Goal: Task Accomplishment & Management: Complete application form

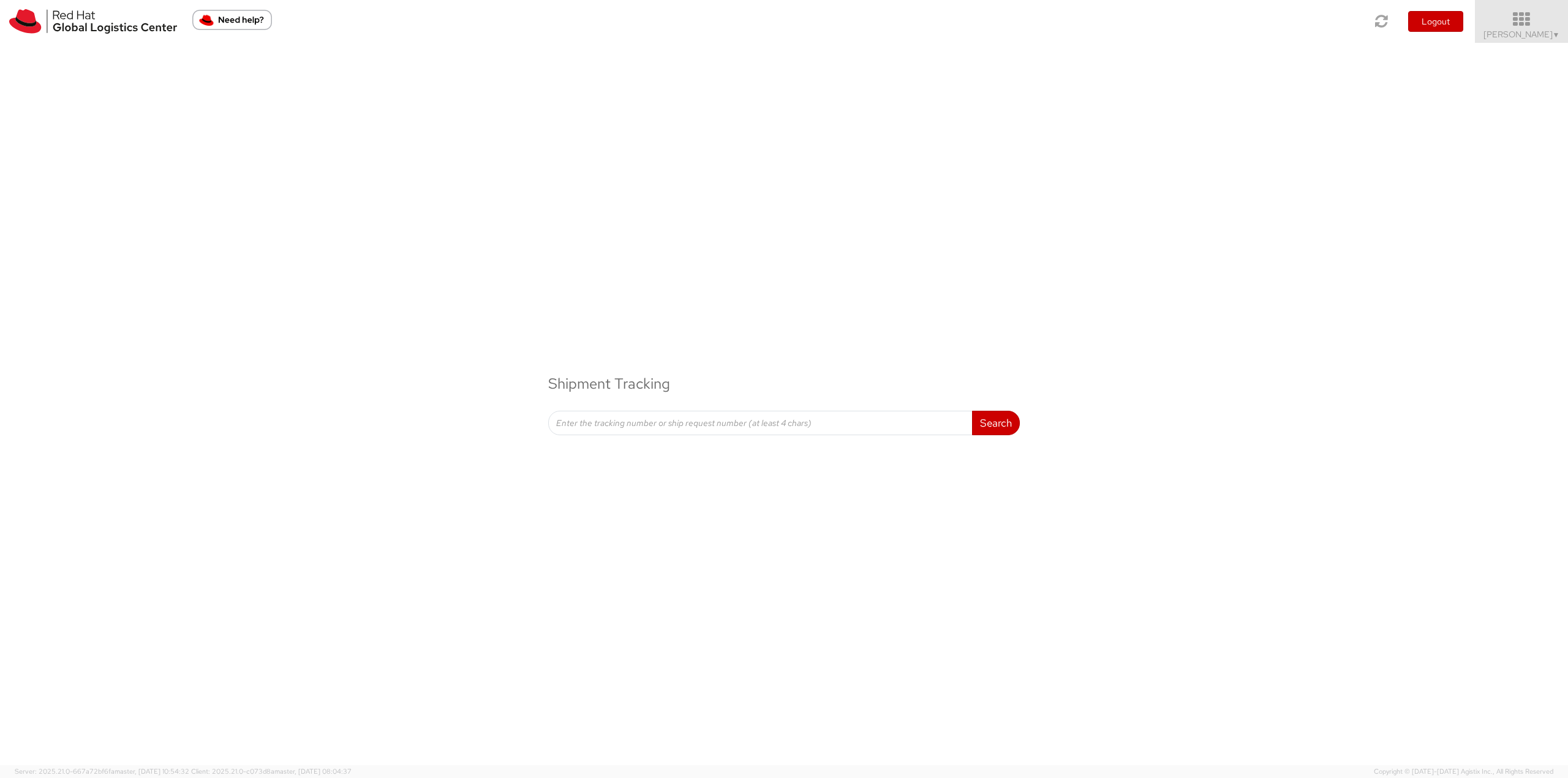
drag, startPoint x: 1548, startPoint y: 17, endPoint x: 1501, endPoint y: 173, distance: 162.9
click at [1548, 18] on icon at bounding box center [1521, 19] width 93 height 14
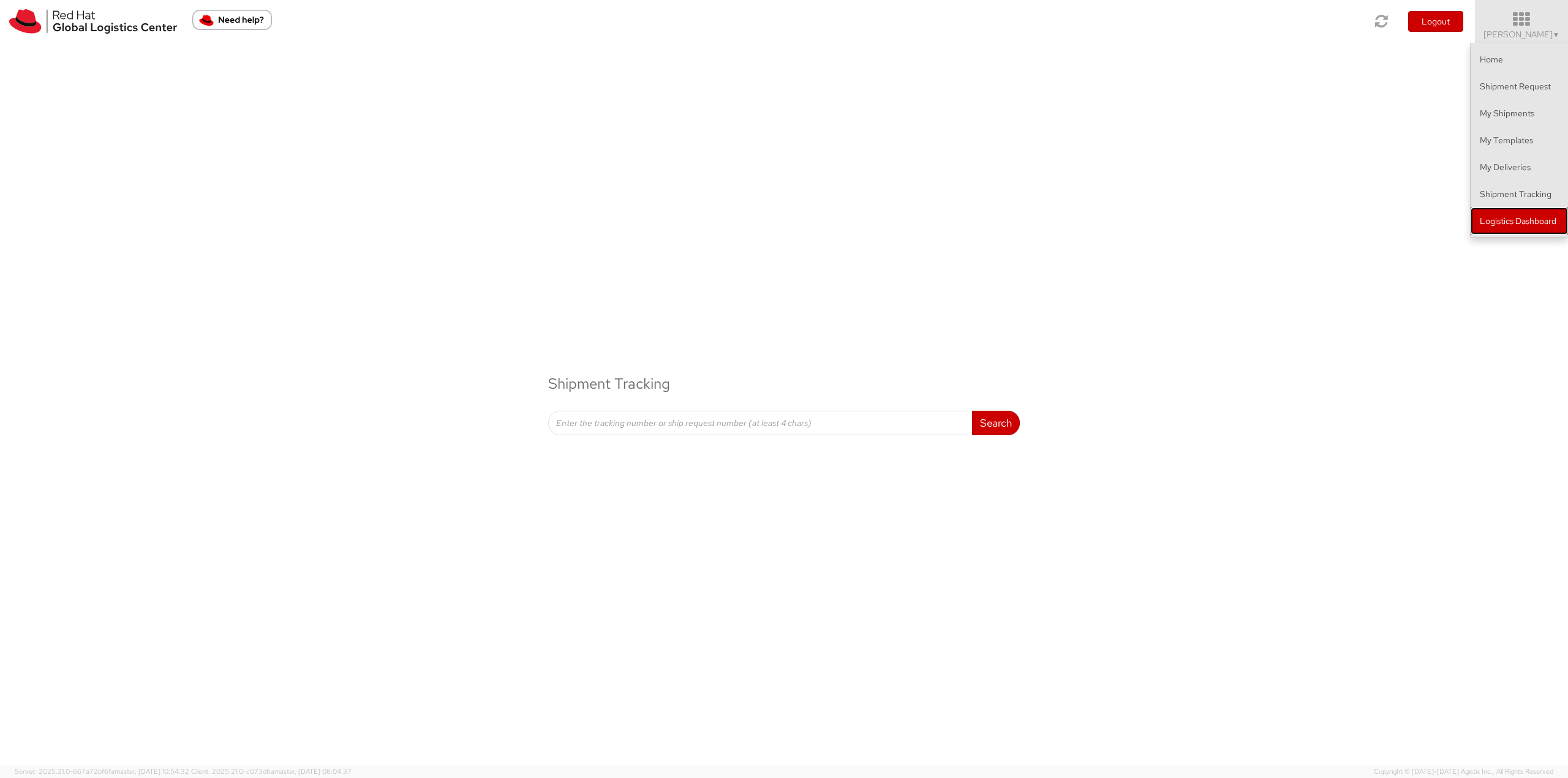
click at [1501, 212] on link "Logistics Dashboard" at bounding box center [1519, 221] width 97 height 27
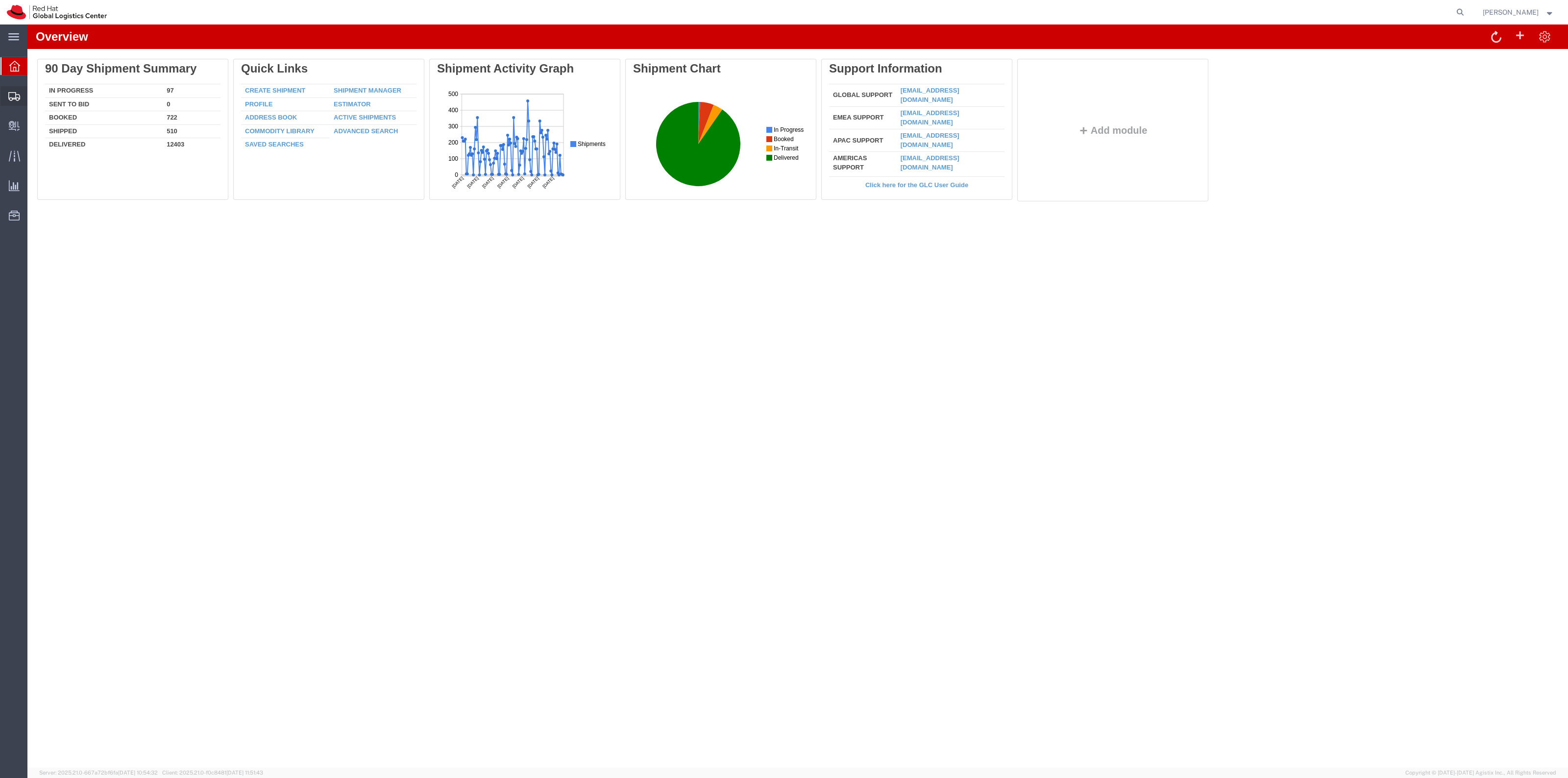
click at [0, 0] on span "Create Shipment" at bounding box center [0, 0] width 0 height 0
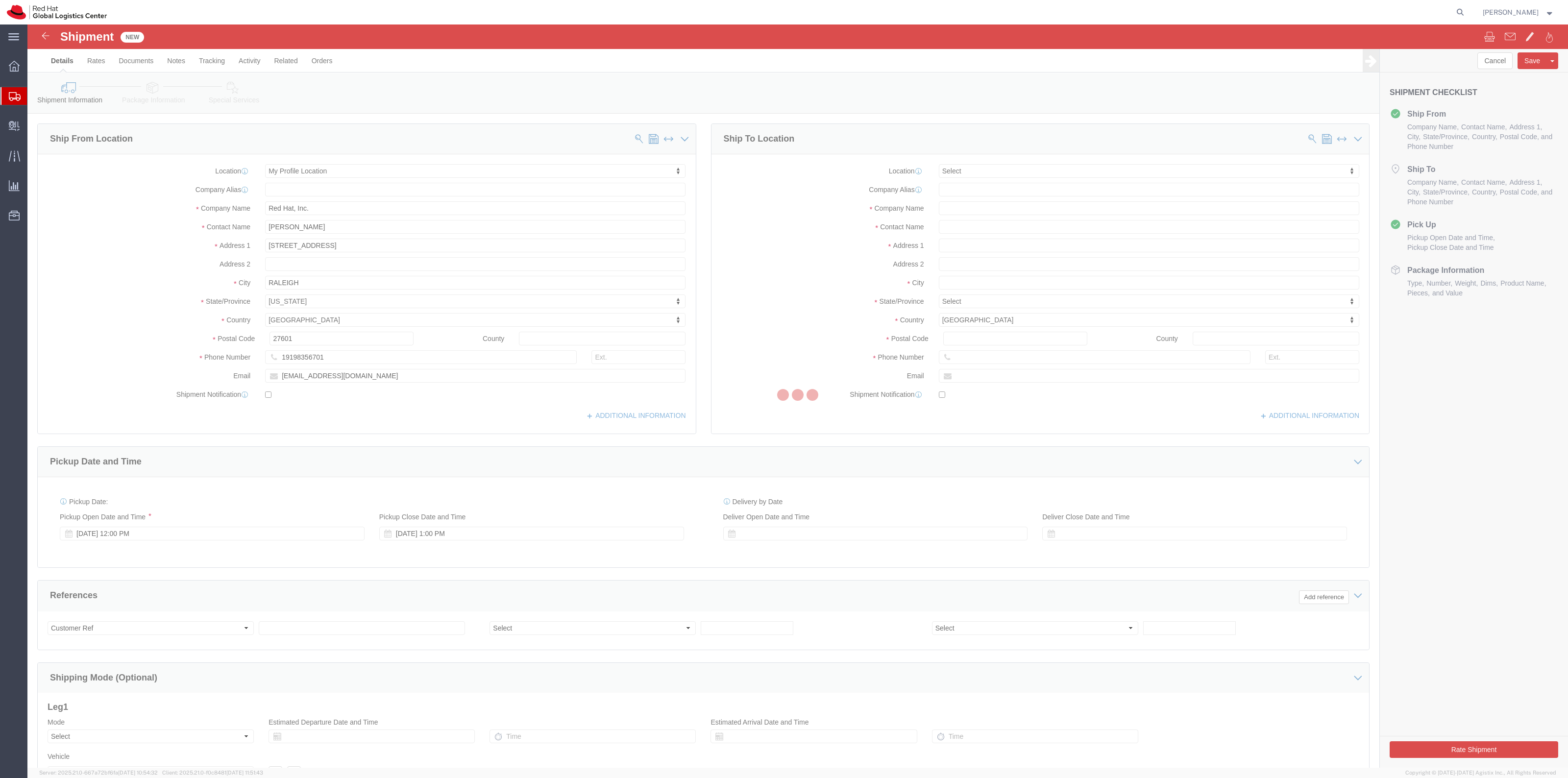
select select
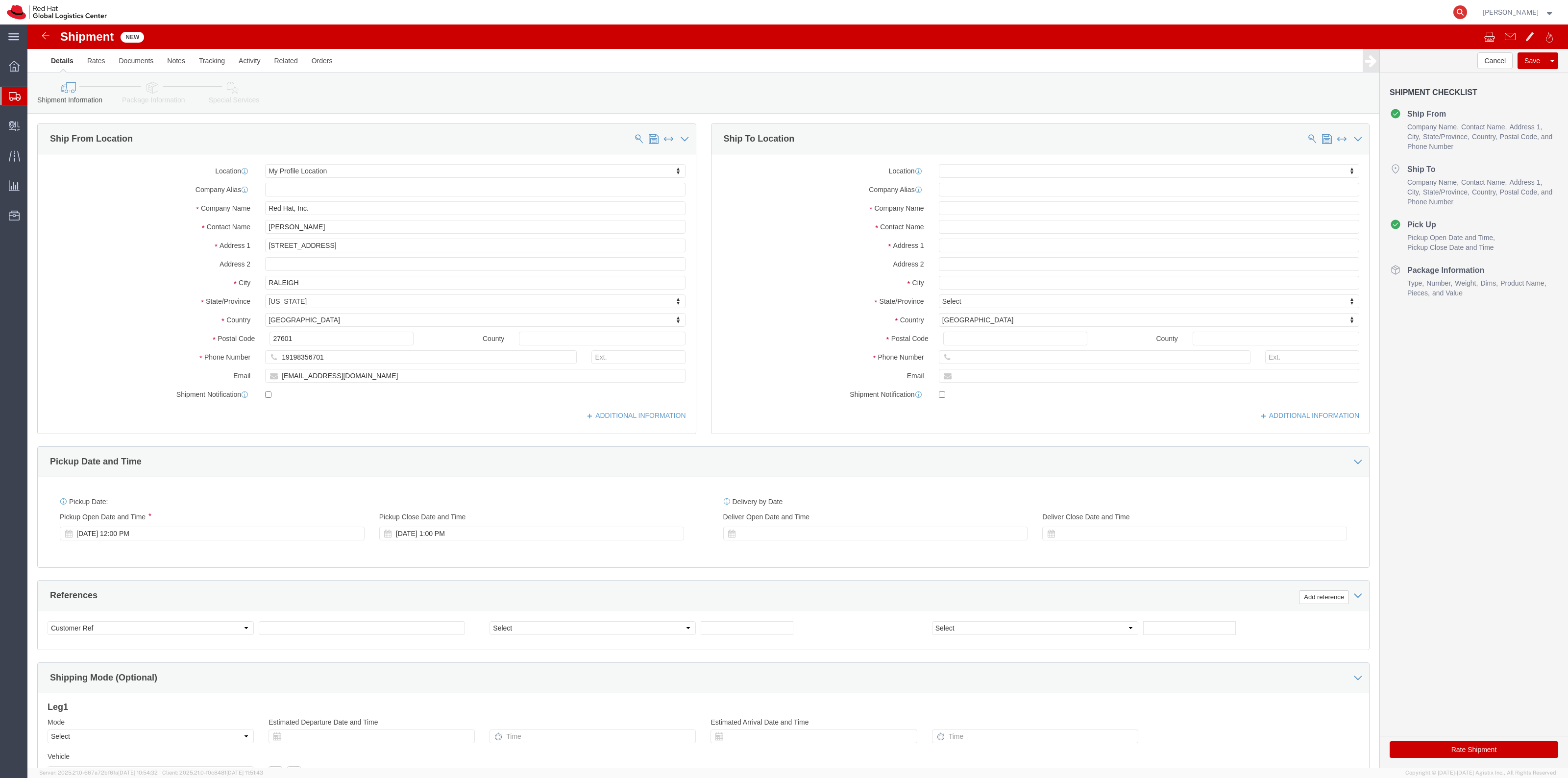
click at [1466, 13] on icon at bounding box center [1460, 12] width 14 height 14
paste input "801387998"
type input "801387998"
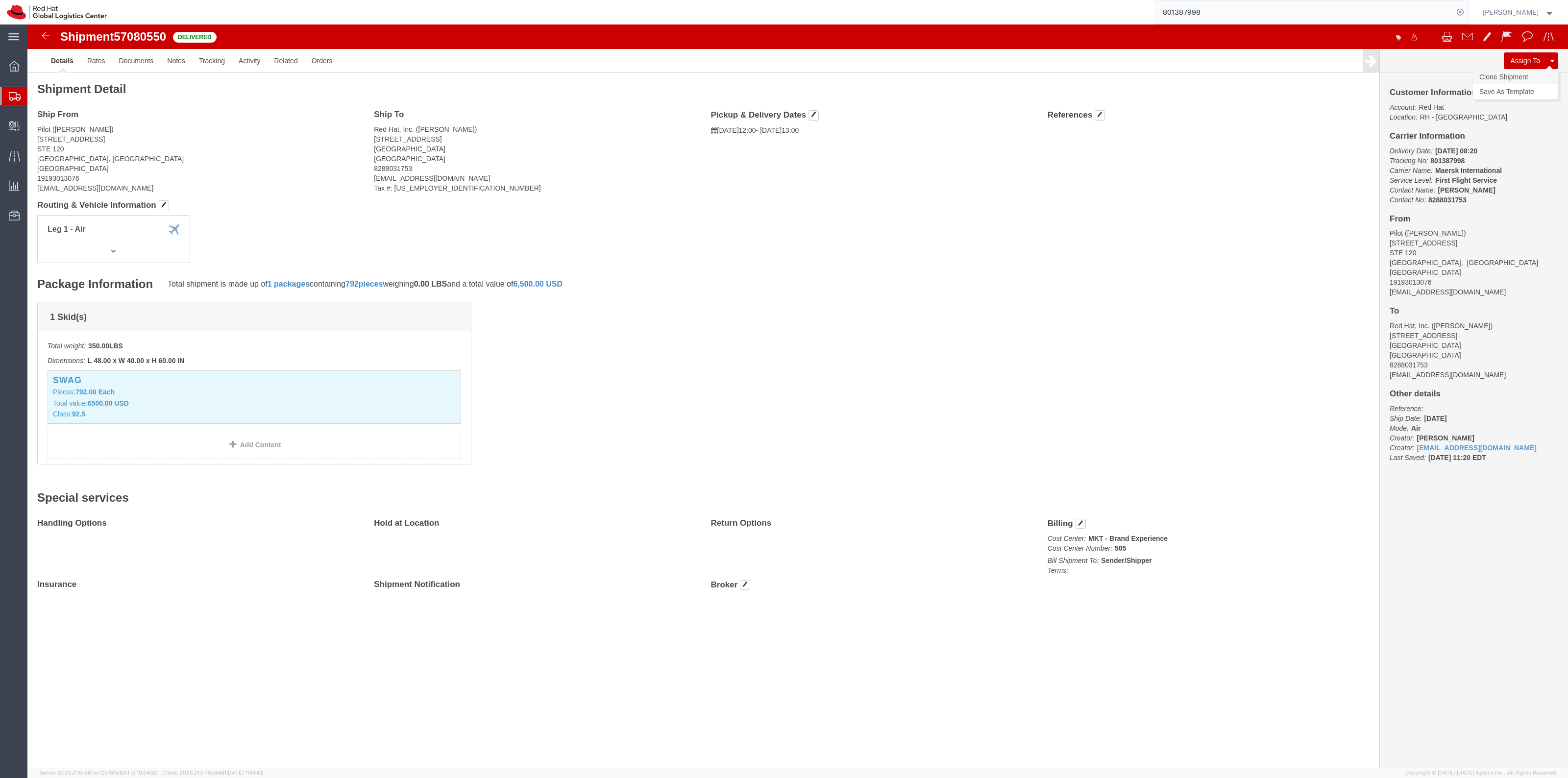
click link "Clone Shipment"
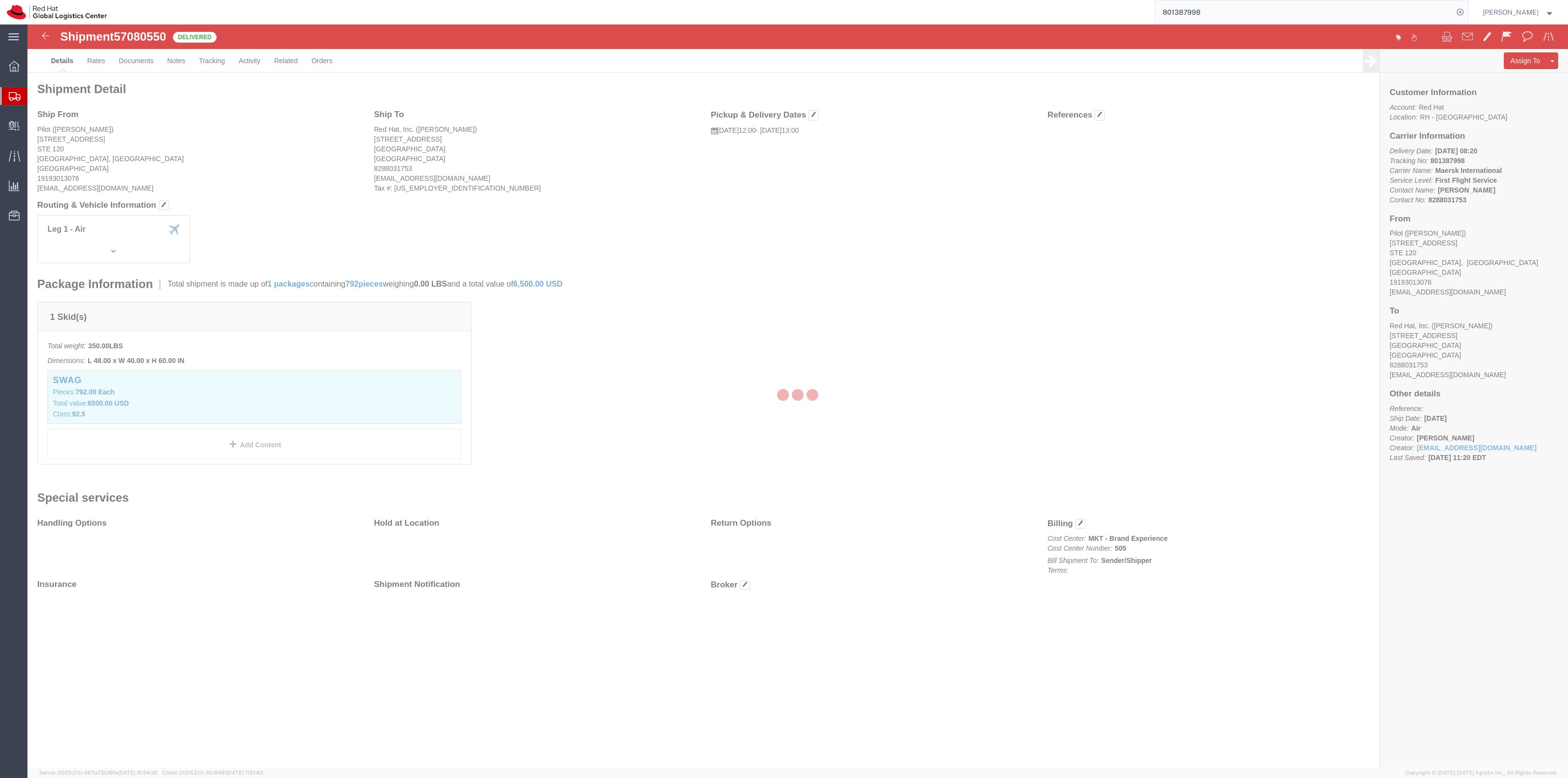
select select "38014"
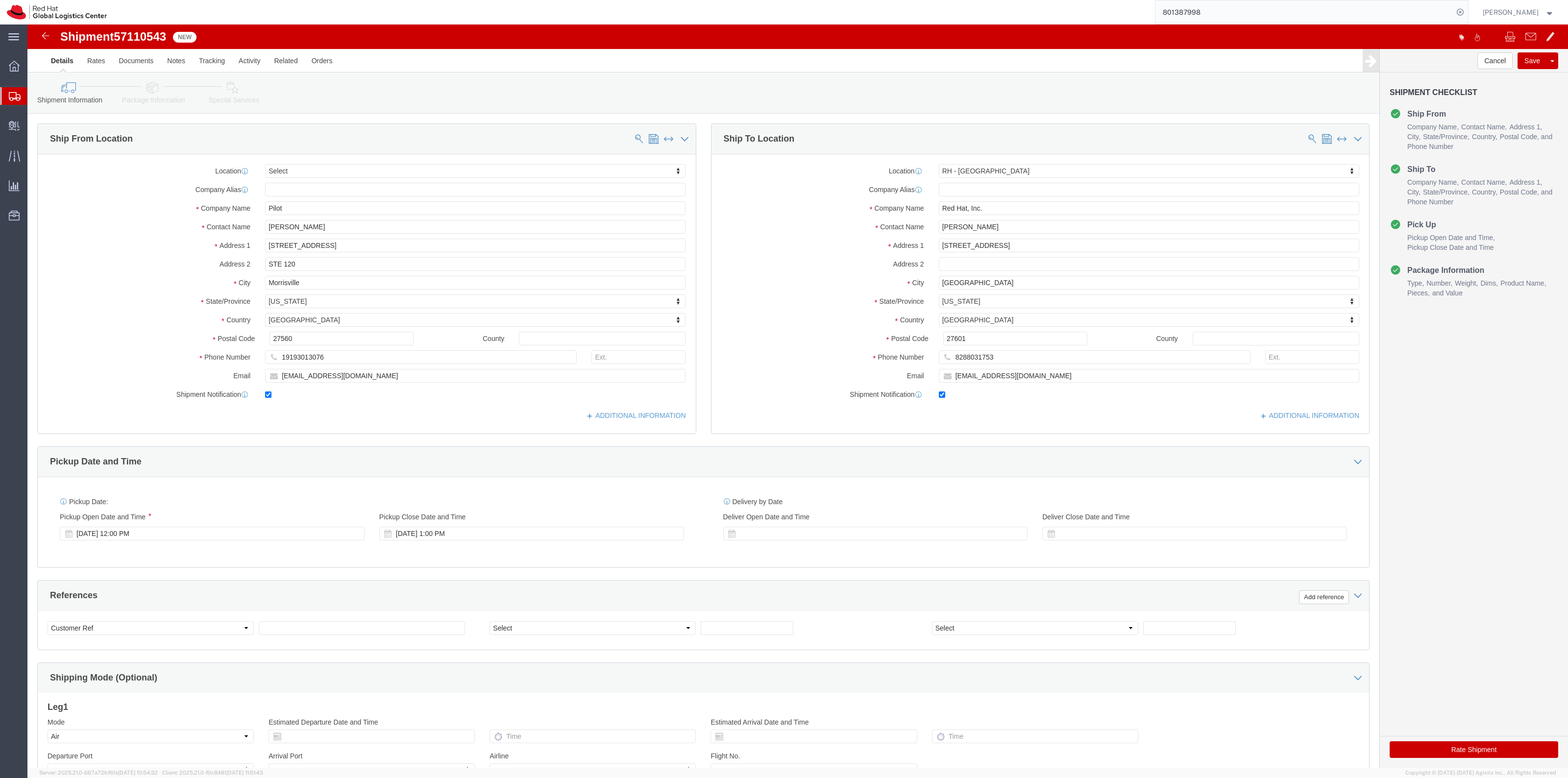
click link "Package Information"
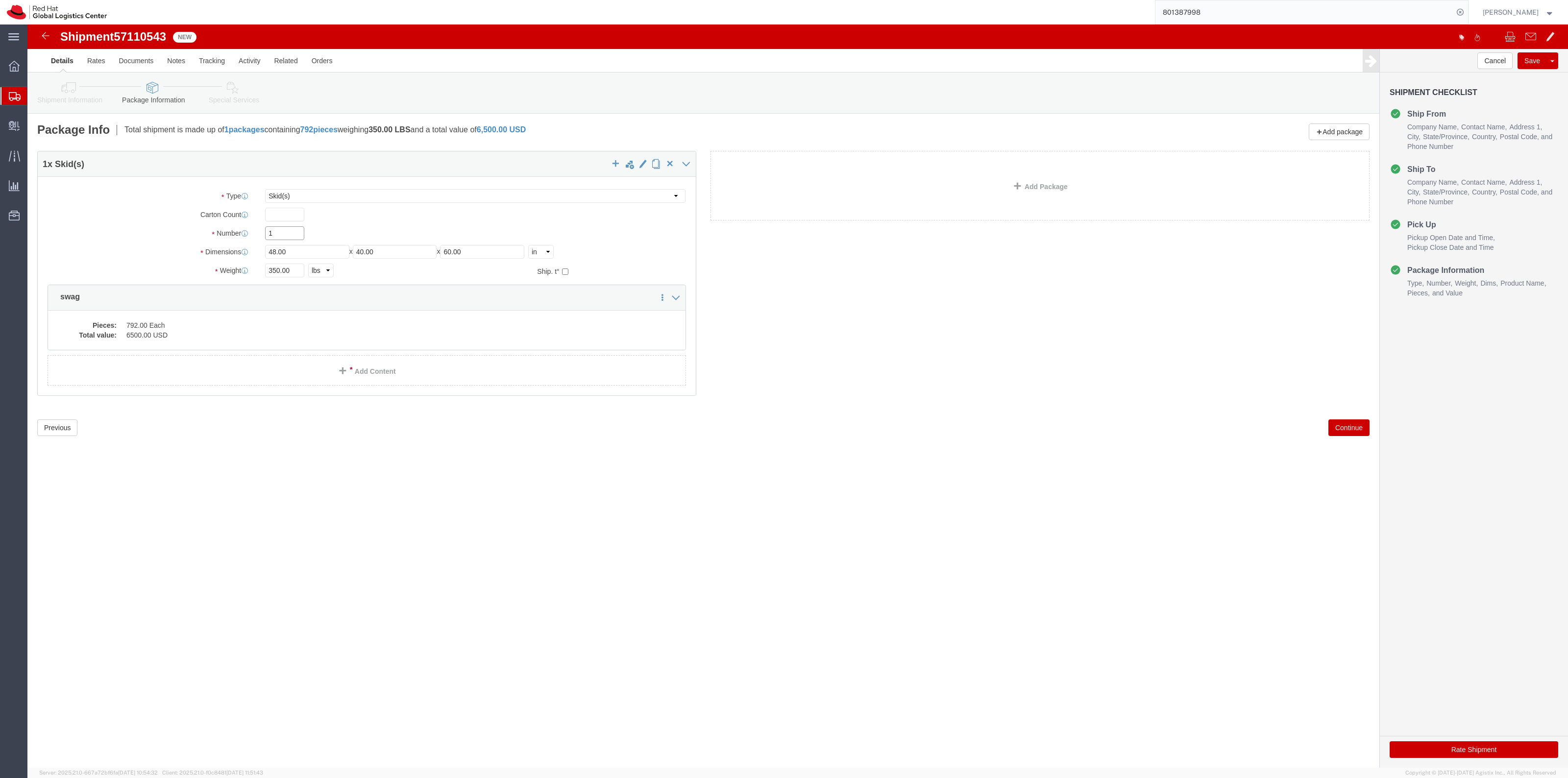
drag, startPoint x: 203, startPoint y: 202, endPoint x: 197, endPoint y: 197, distance: 7.8
click div "Package Type Select Case(s) Crate(s) Large Box Medium Box PAK Skid(s) Small Box…"
type input "2"
click dd "792.00 Each"
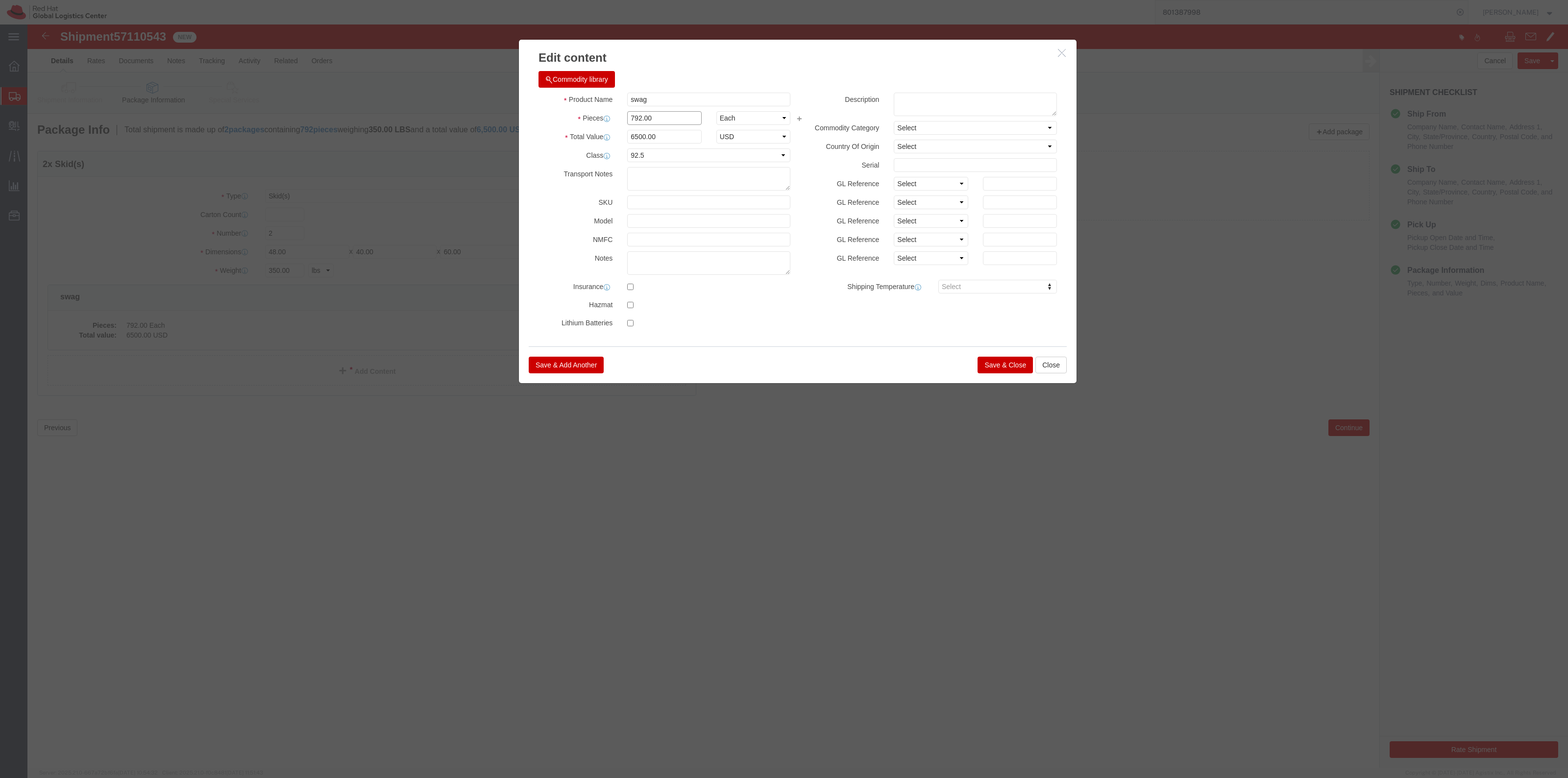
drag, startPoint x: 632, startPoint y: 92, endPoint x: 594, endPoint y: 91, distance: 38.0
click div "792.00"
type input "6000"
drag, startPoint x: 634, startPoint y: 108, endPoint x: 512, endPoint y: 110, distance: 122.0
click div "Total Value 49242.42 Select ADP AED AFN ALL AMD AOA ARS ATS AUD AWG AZN BAM BBD…"
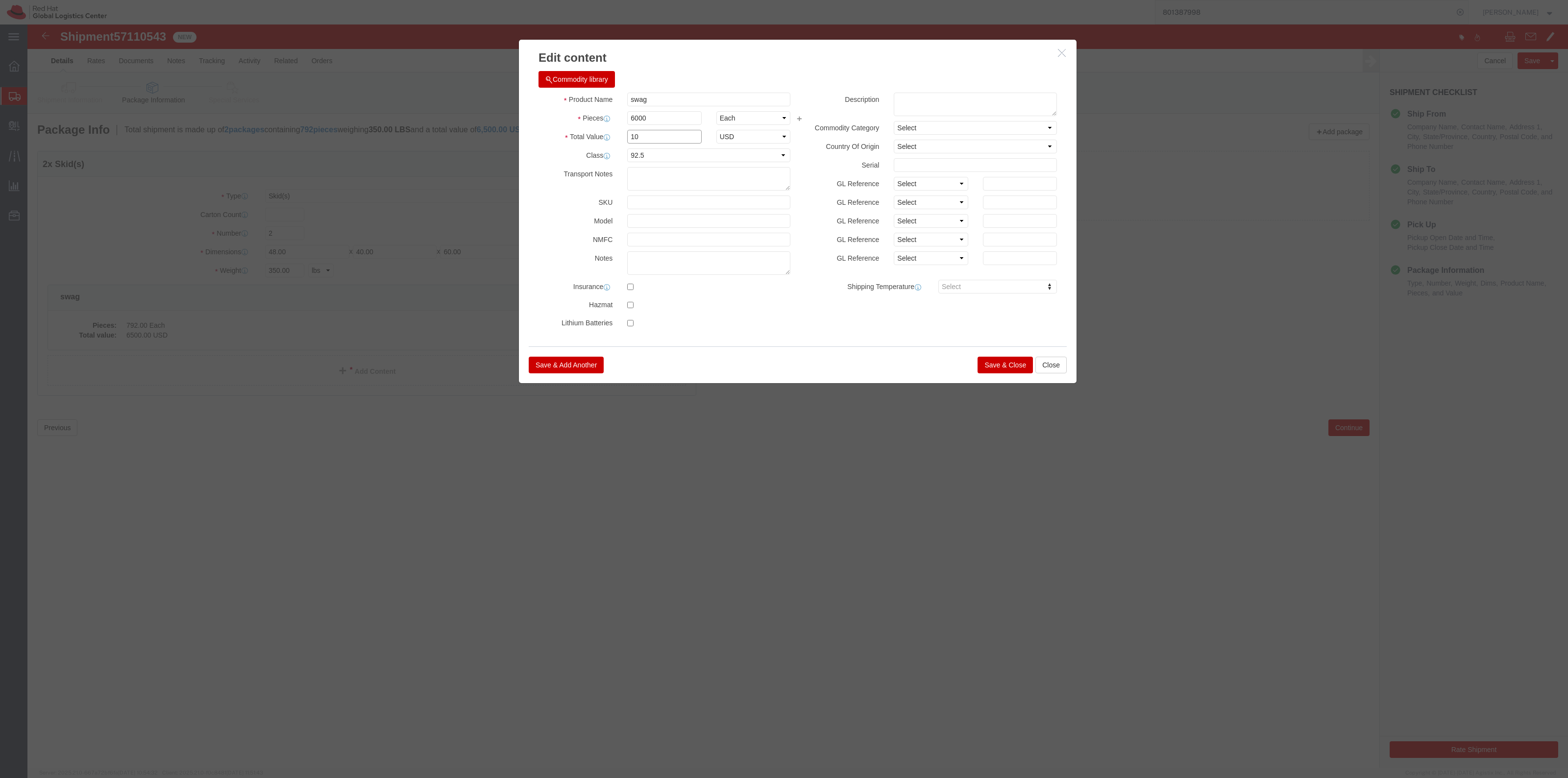
type input "1"
drag, startPoint x: 609, startPoint y: 92, endPoint x: 587, endPoint y: 89, distance: 22.2
click div "Pieces 6000 Select Bag Barrels 100Board Feet Bottle Box Blister Pack Carats Can…"
type input "3000"
click input "text"
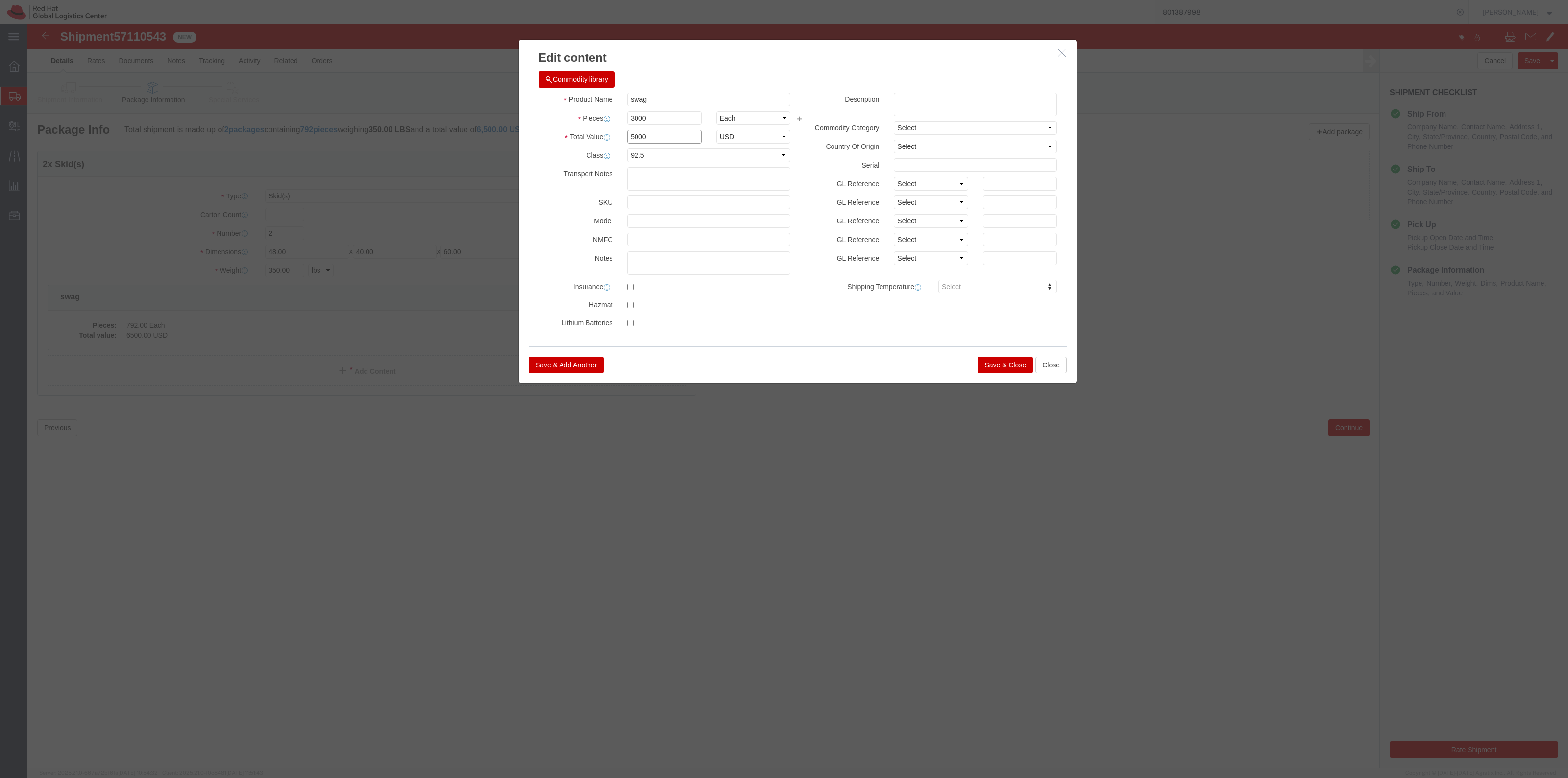
type input "5000"
click div "Commodity library Product Name swag Pieces 3000 Select Bag Barrels 100Board Fee…"
click button "Save & Close"
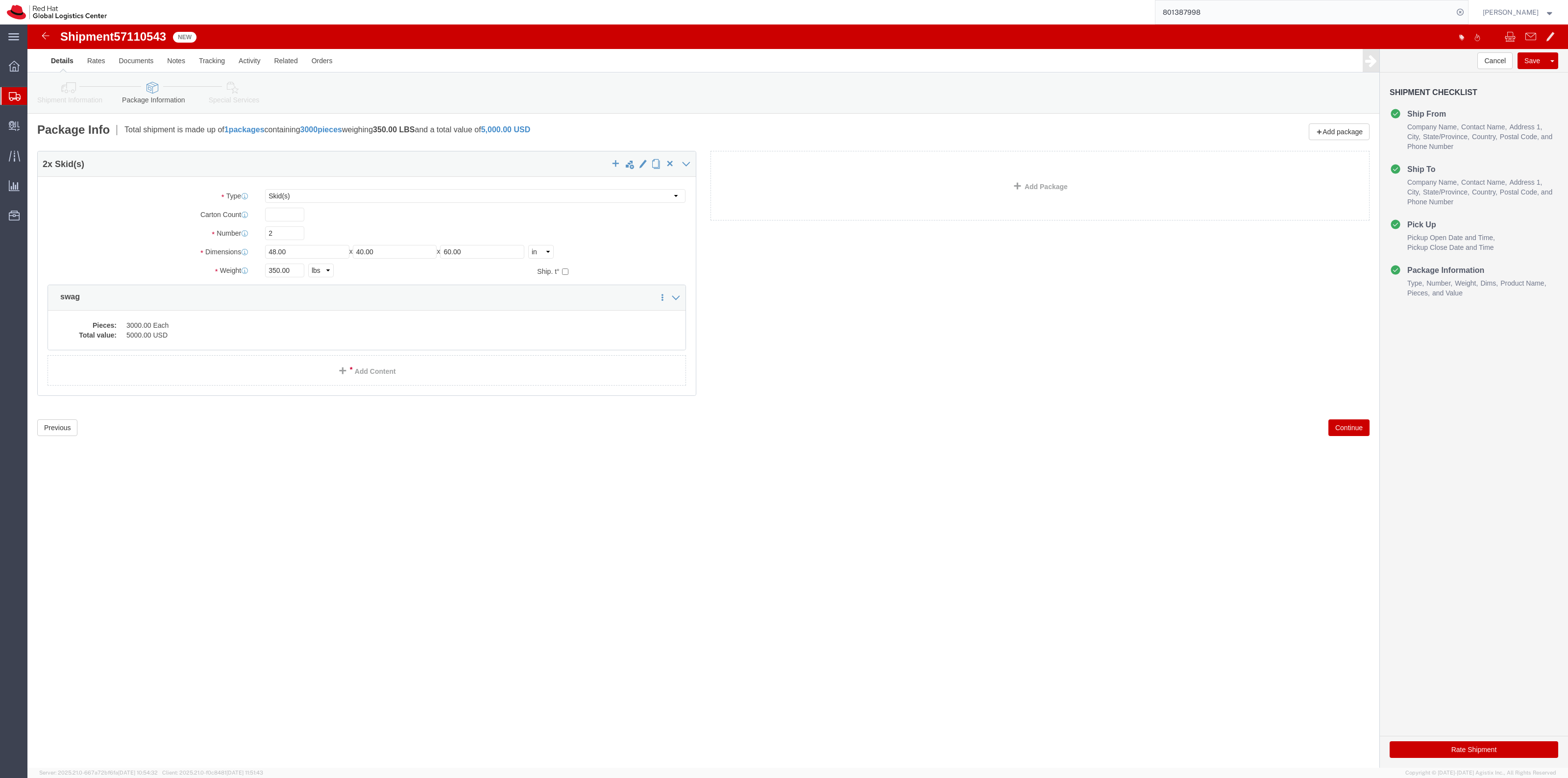
drag, startPoint x: 51, startPoint y: 61, endPoint x: 108, endPoint y: 61, distance: 57.0
click ul "Shipment Information Package Information Special Services"
click link "Shipment Information"
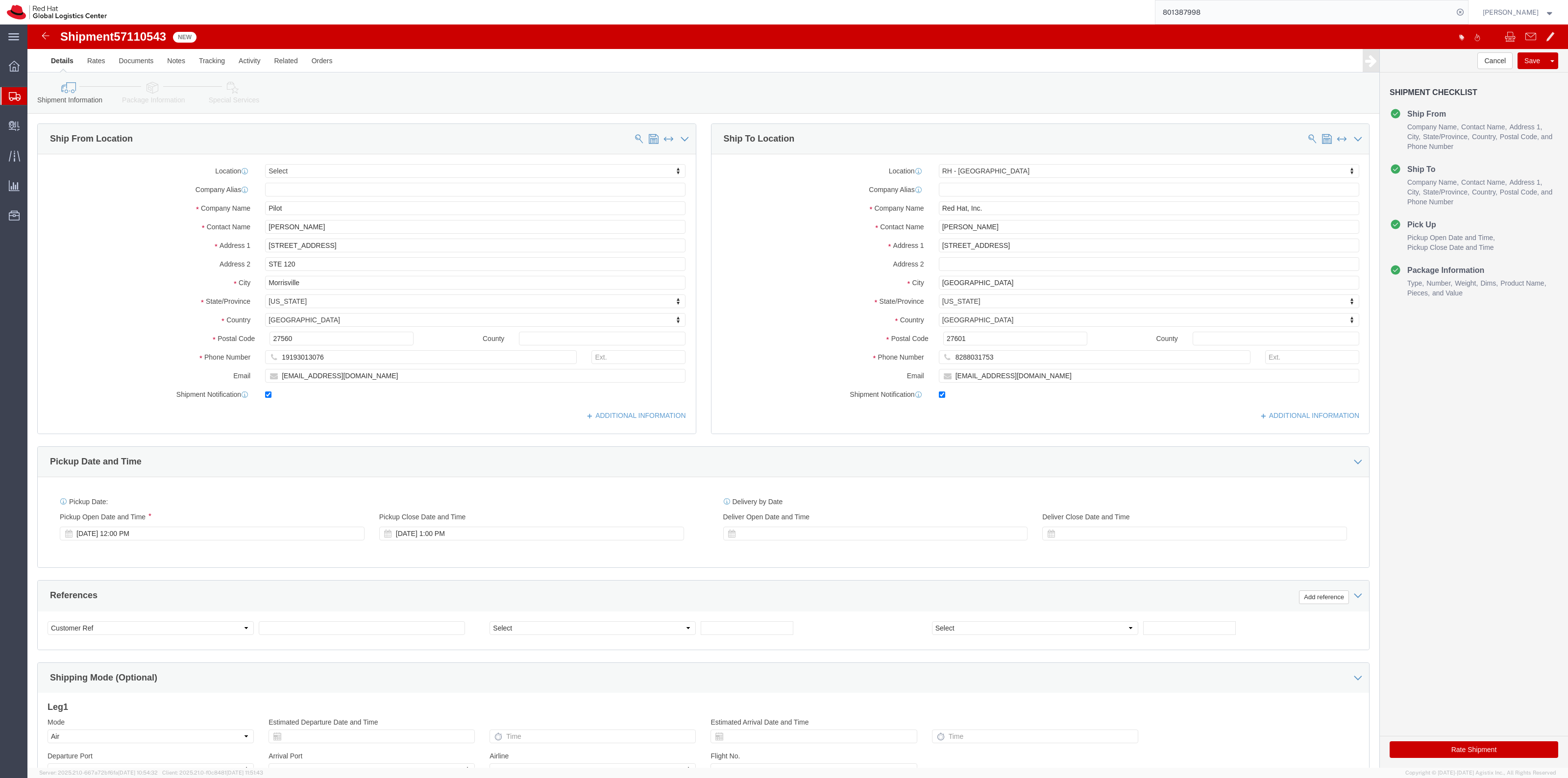
click link "Package Information"
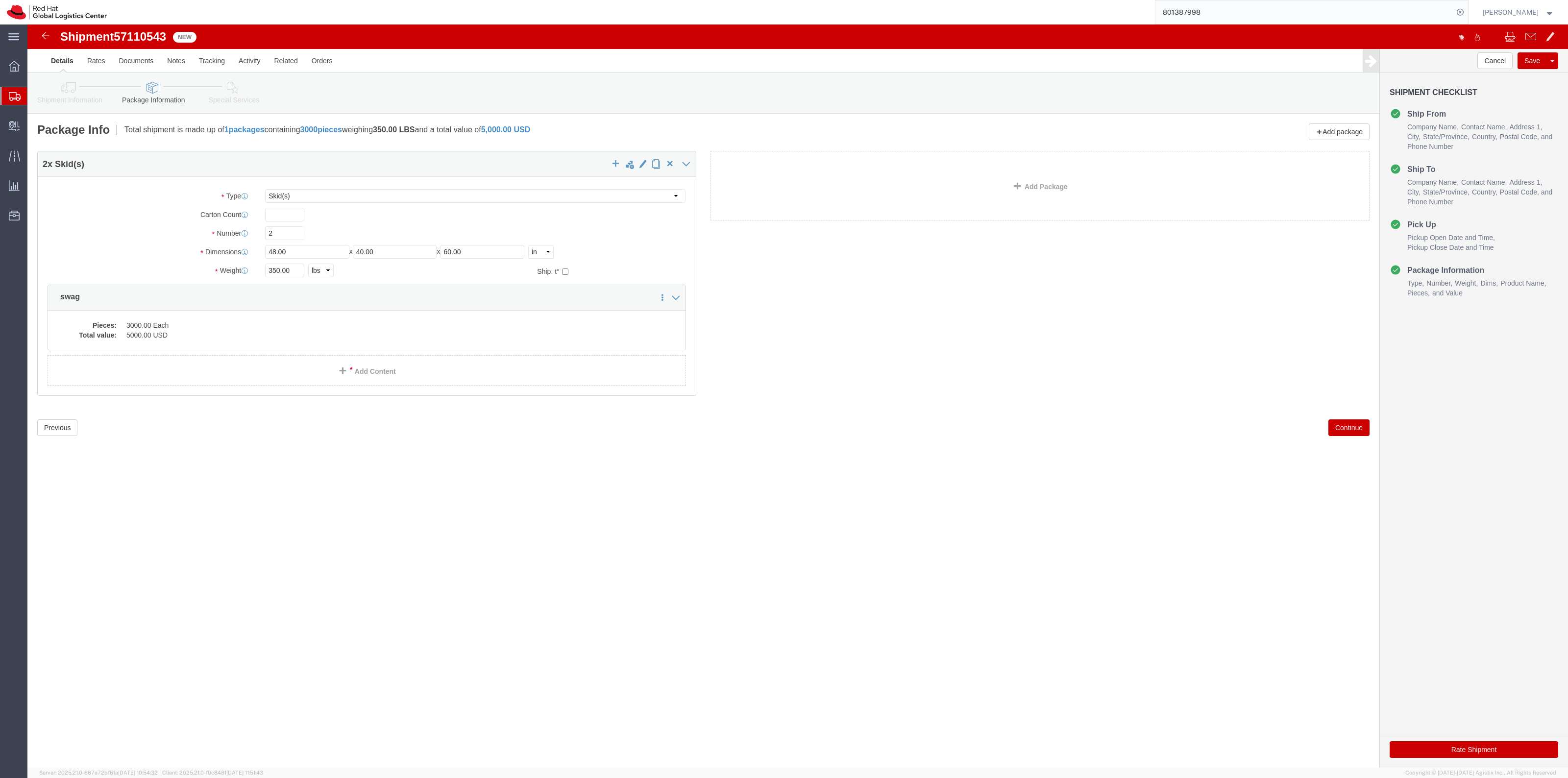
click link "Special Services"
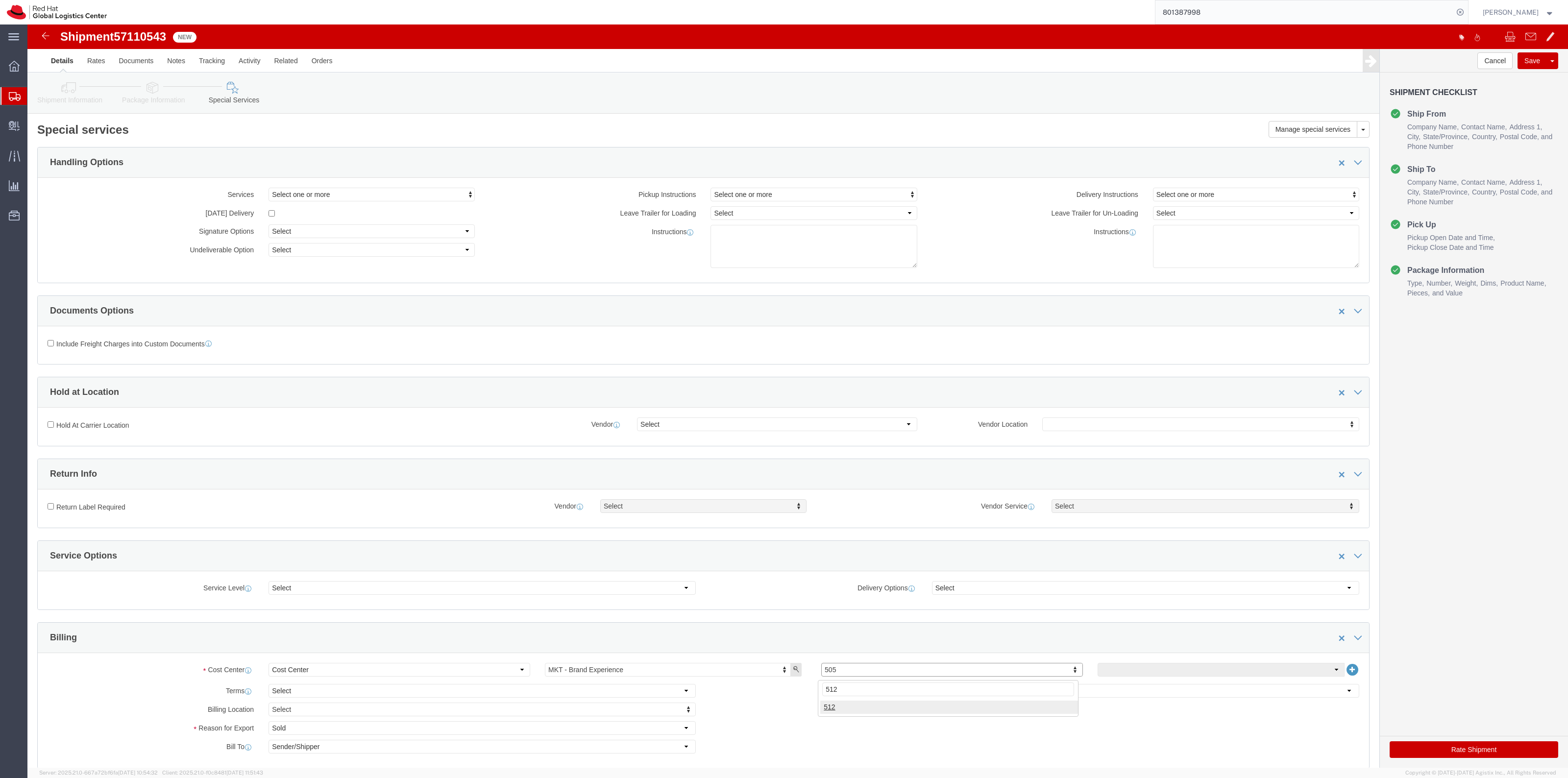
type input "512"
click icon
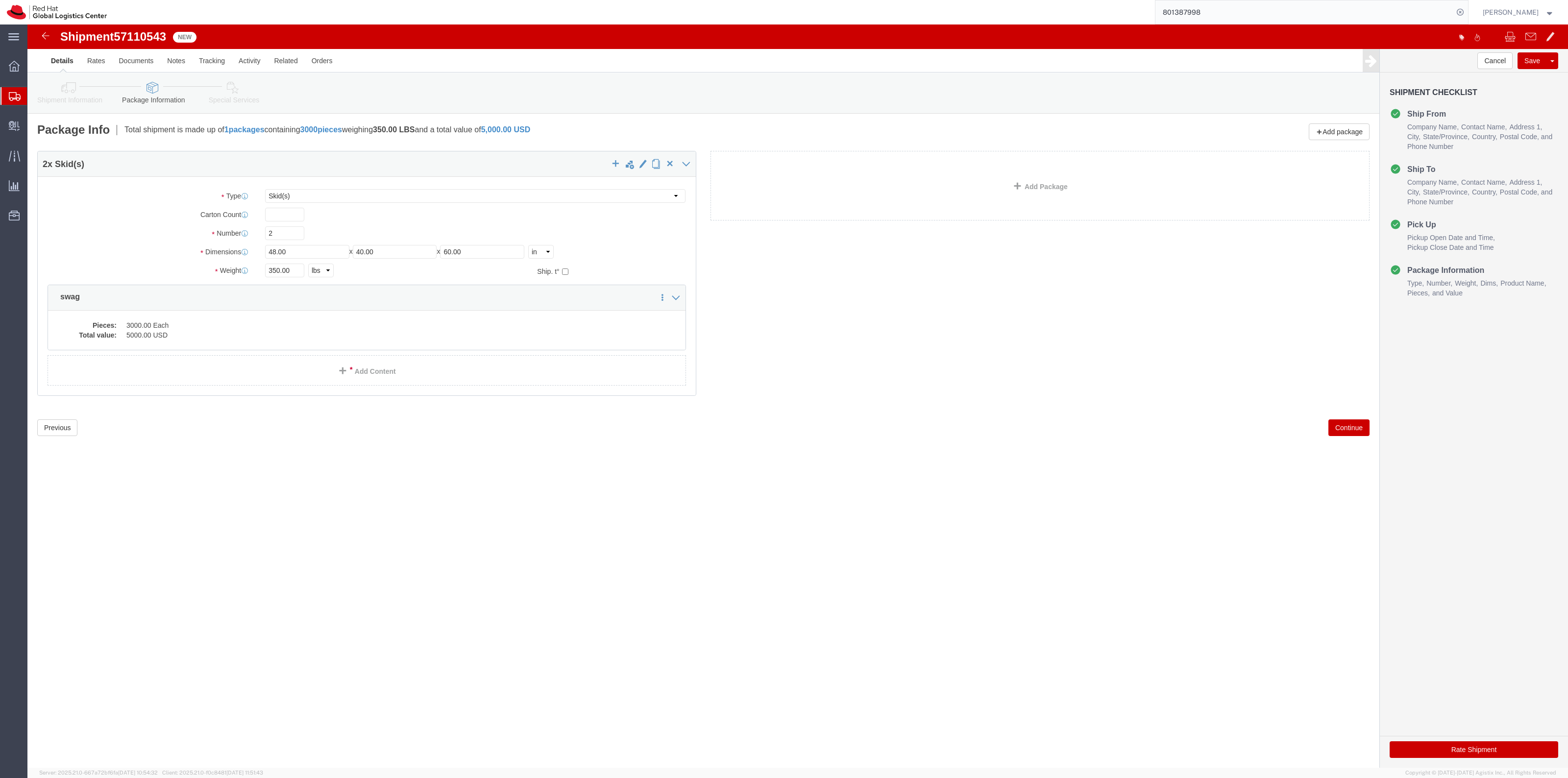
click link "Shipment Information"
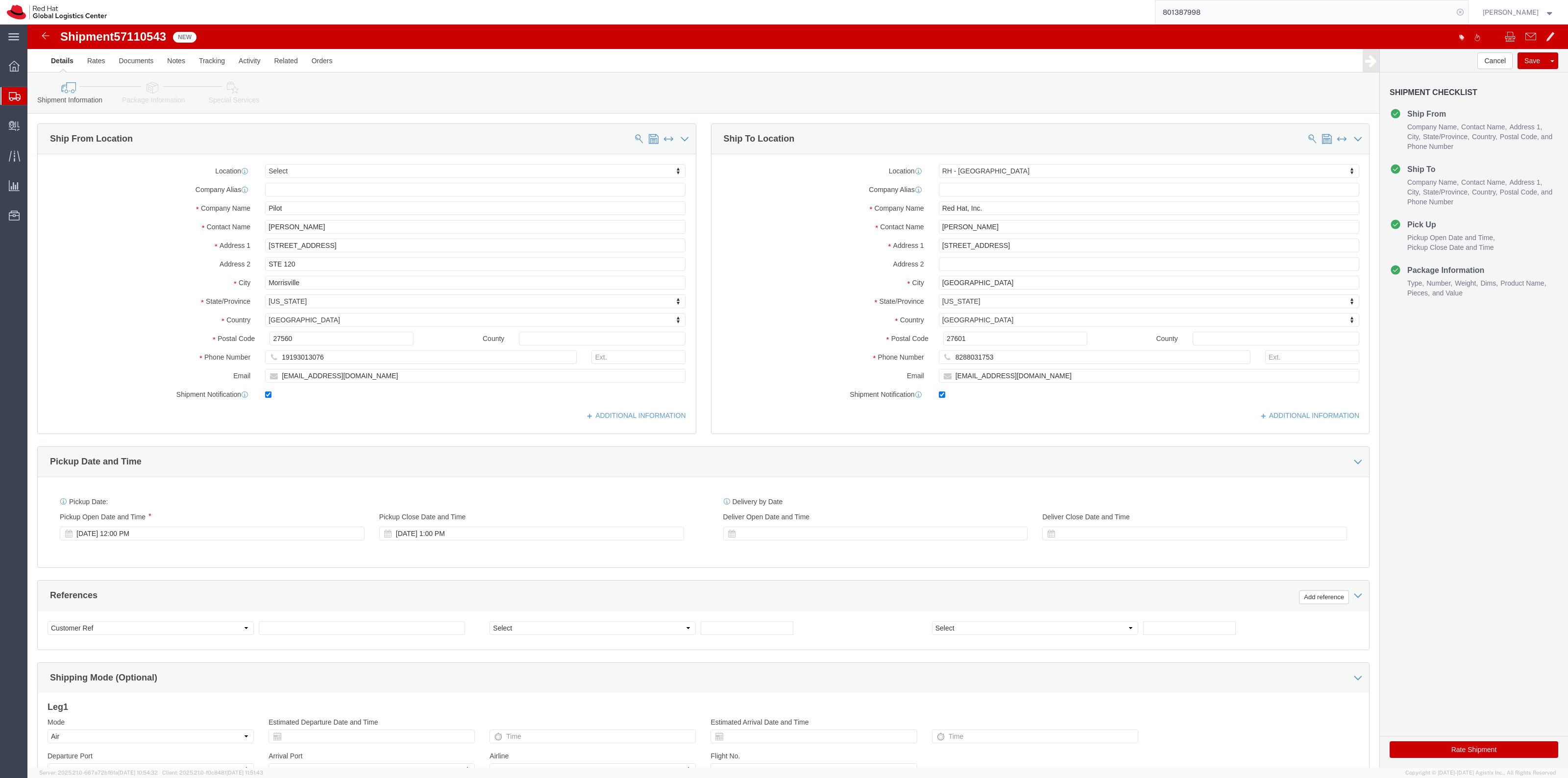
click at [1466, 9] on icon at bounding box center [1460, 12] width 14 height 14
click div "Shipment Information Package Information Special Services"
click link "Special Services"
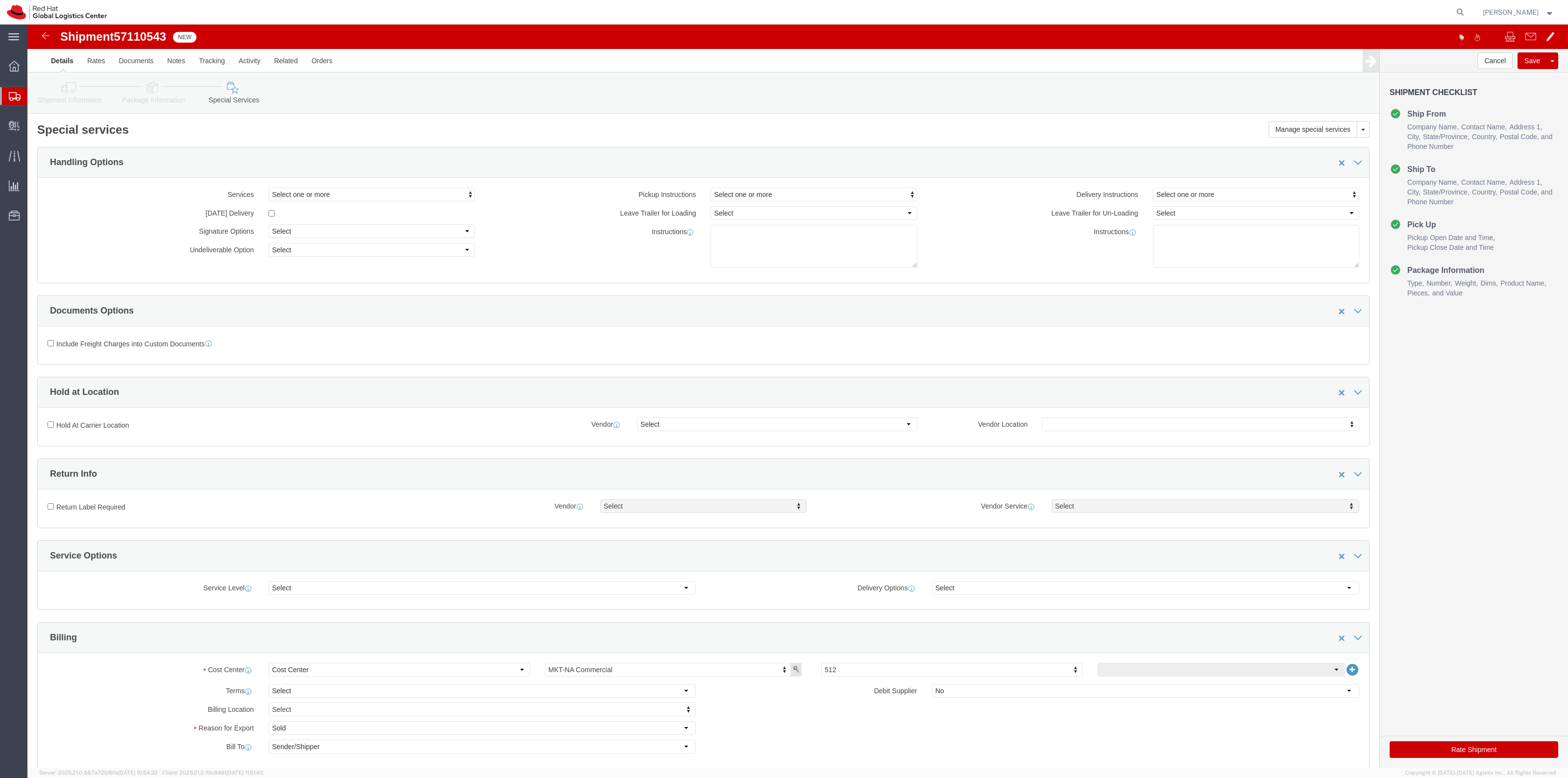
click icon
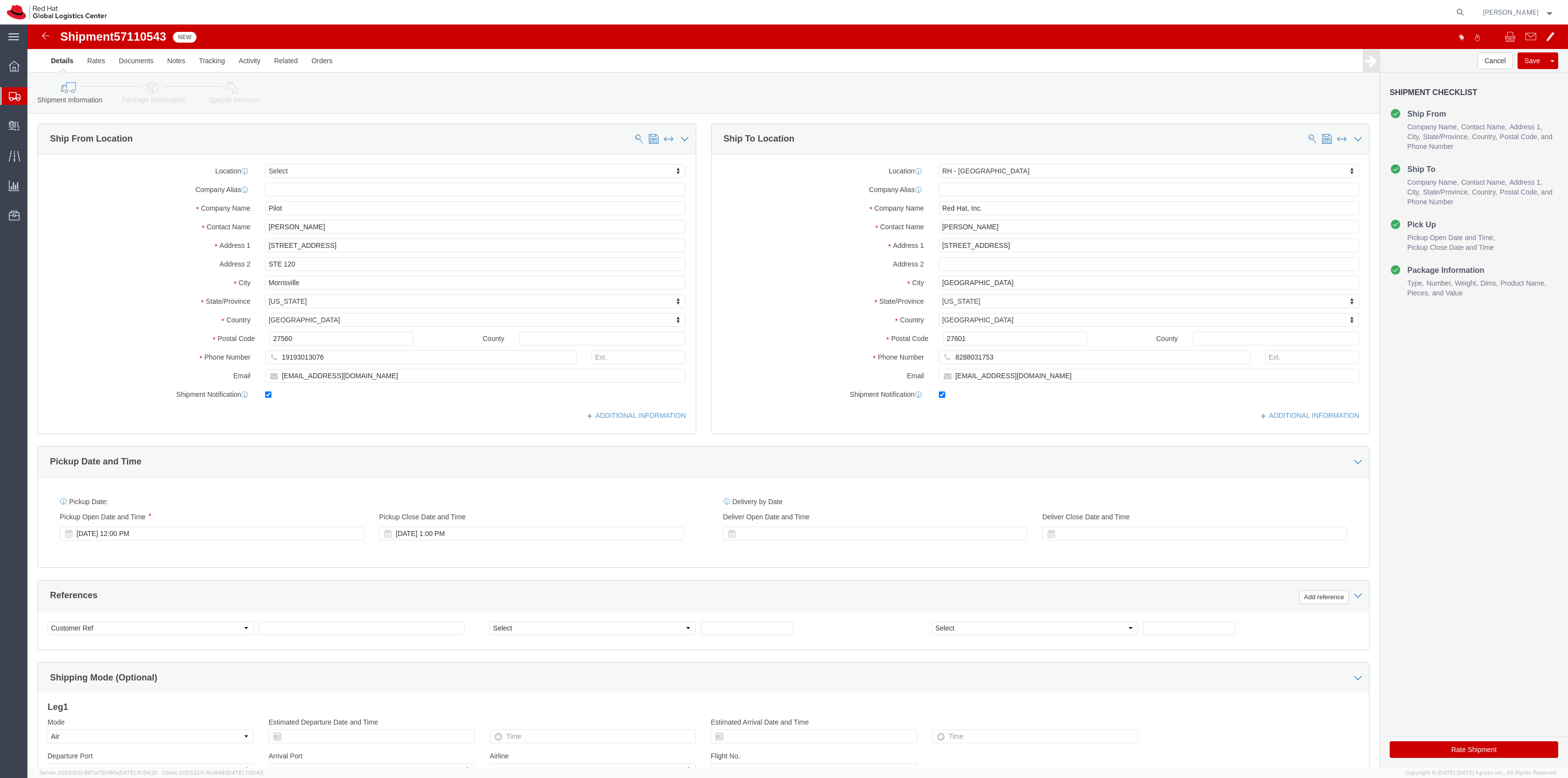
click button "Rate Shipment"
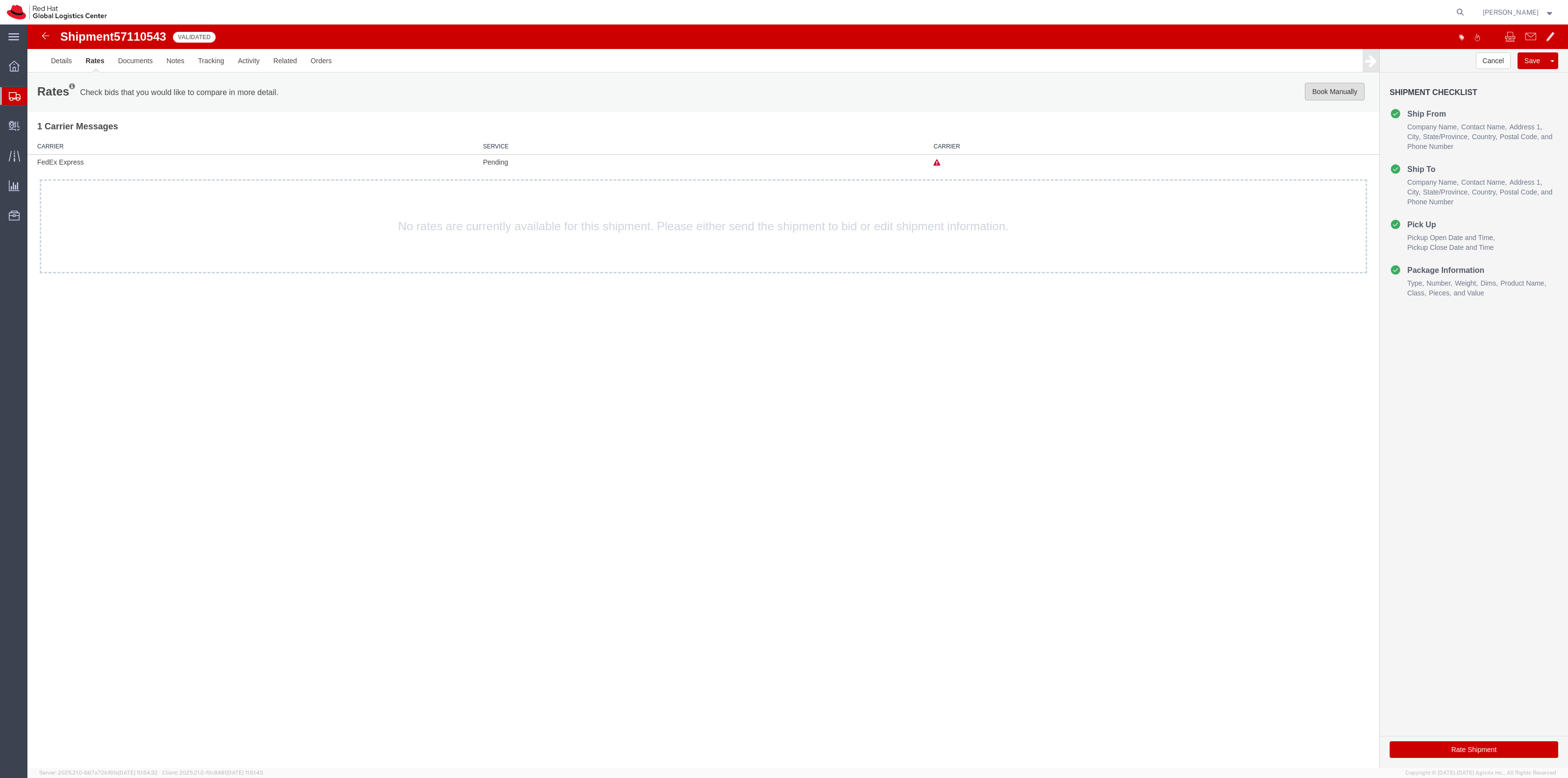
click at [1340, 85] on button "Book Manually" at bounding box center [1335, 91] width 60 height 18
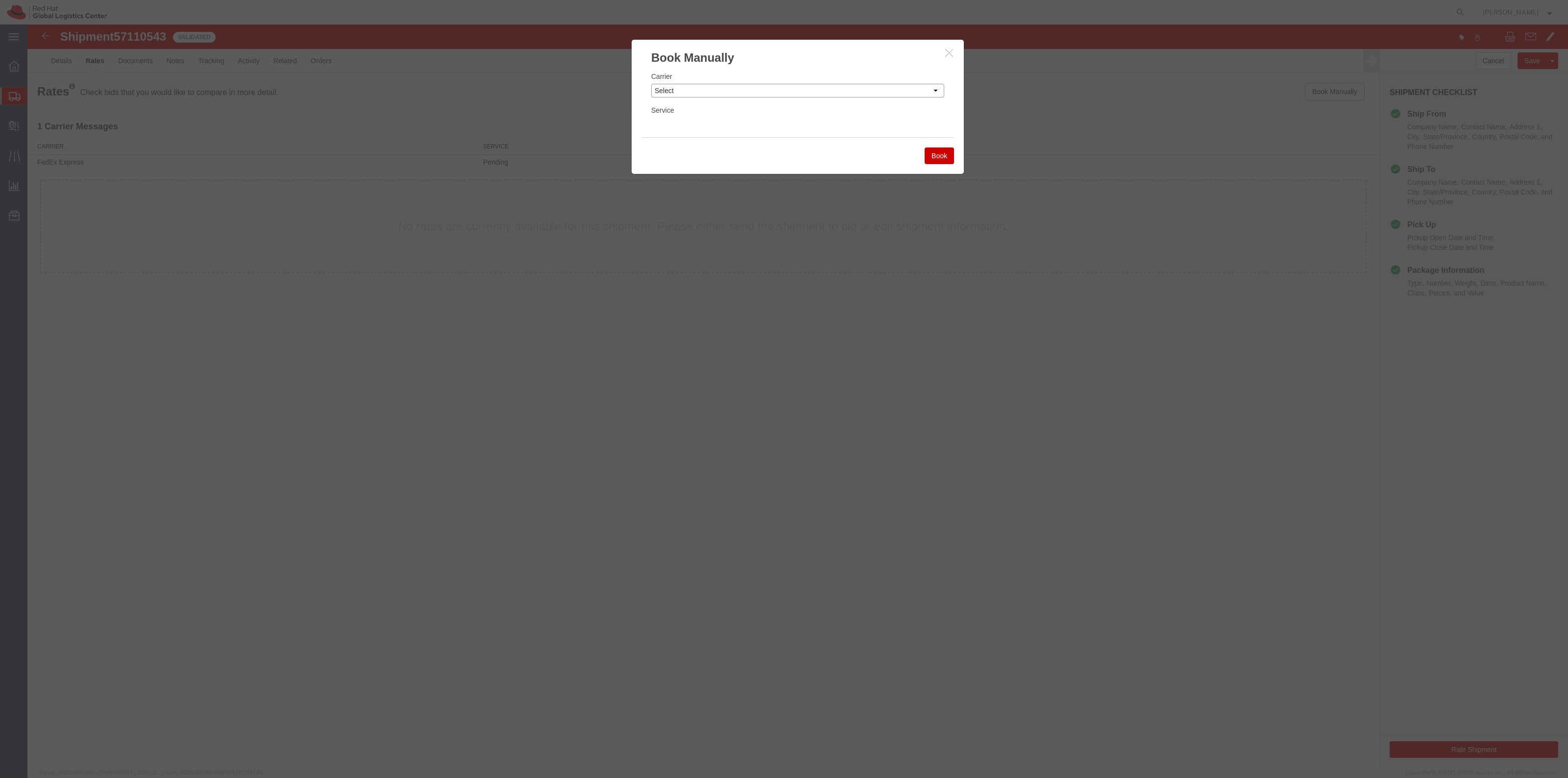
drag, startPoint x: 752, startPoint y: 89, endPoint x: 752, endPoint y: 96, distance: 7.0
click at [752, 89] on select "Select Add New Carrier (and default service) Amazon Logistics DHL FedEx Express…" at bounding box center [797, 91] width 293 height 14
select select "4231"
click at [651, 84] on select "Select Add New Carrier (and default service) Amazon Logistics DHL FedEx Express…" at bounding box center [797, 91] width 293 height 14
click at [703, 130] on select "Select Air Freight EV Economy Exclusive Vehicle First Flight Service Ground NEX…" at bounding box center [797, 124] width 293 height 14
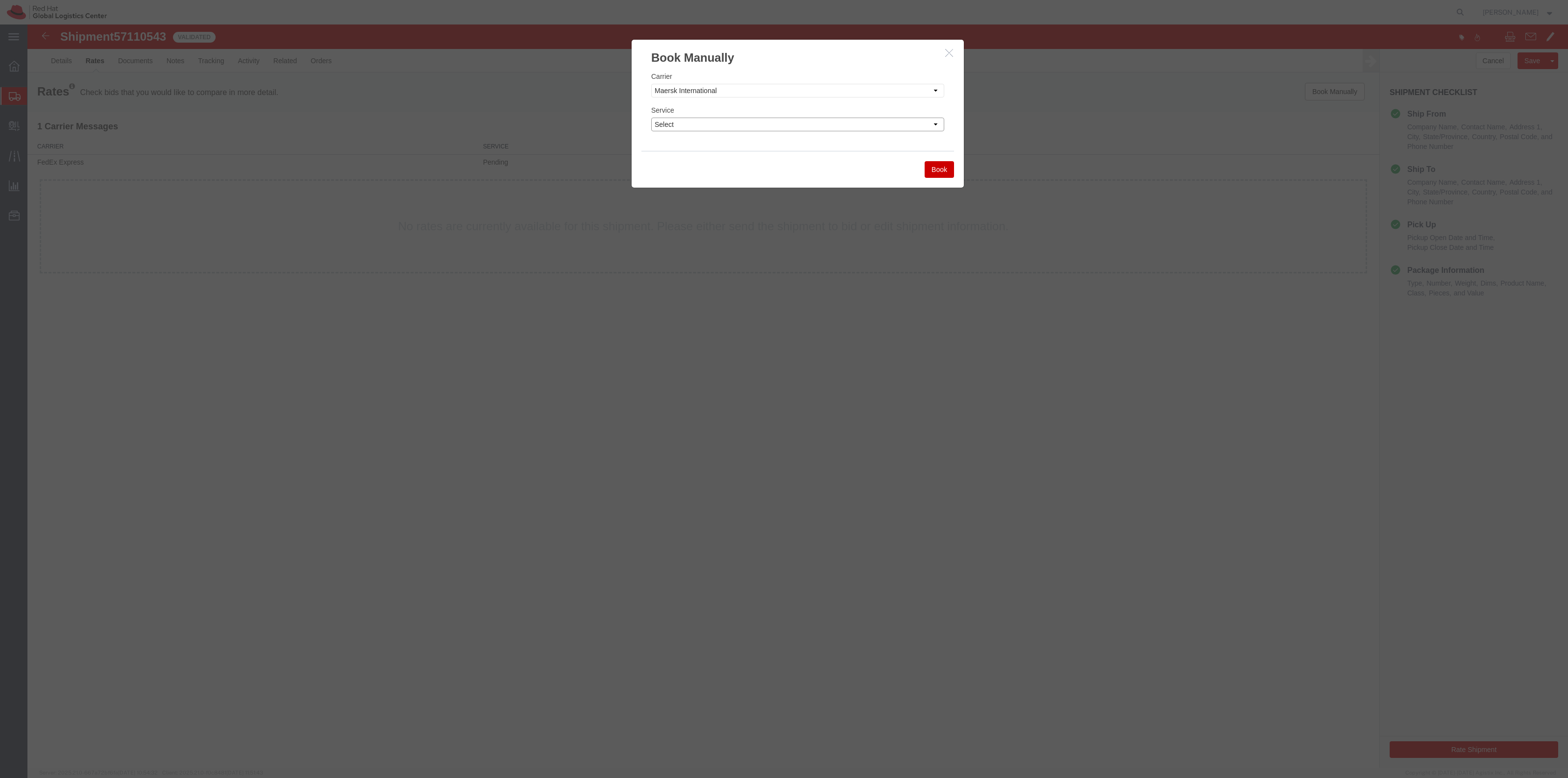
select select "17783"
click at [651, 117] on select "Select Air Freight EV Economy Exclusive Vehicle First Flight Service Ground NEX…" at bounding box center [797, 124] width 293 height 14
click at [929, 178] on div "Book" at bounding box center [798, 169] width 313 height 37
click at [931, 177] on button "Book" at bounding box center [939, 169] width 29 height 16
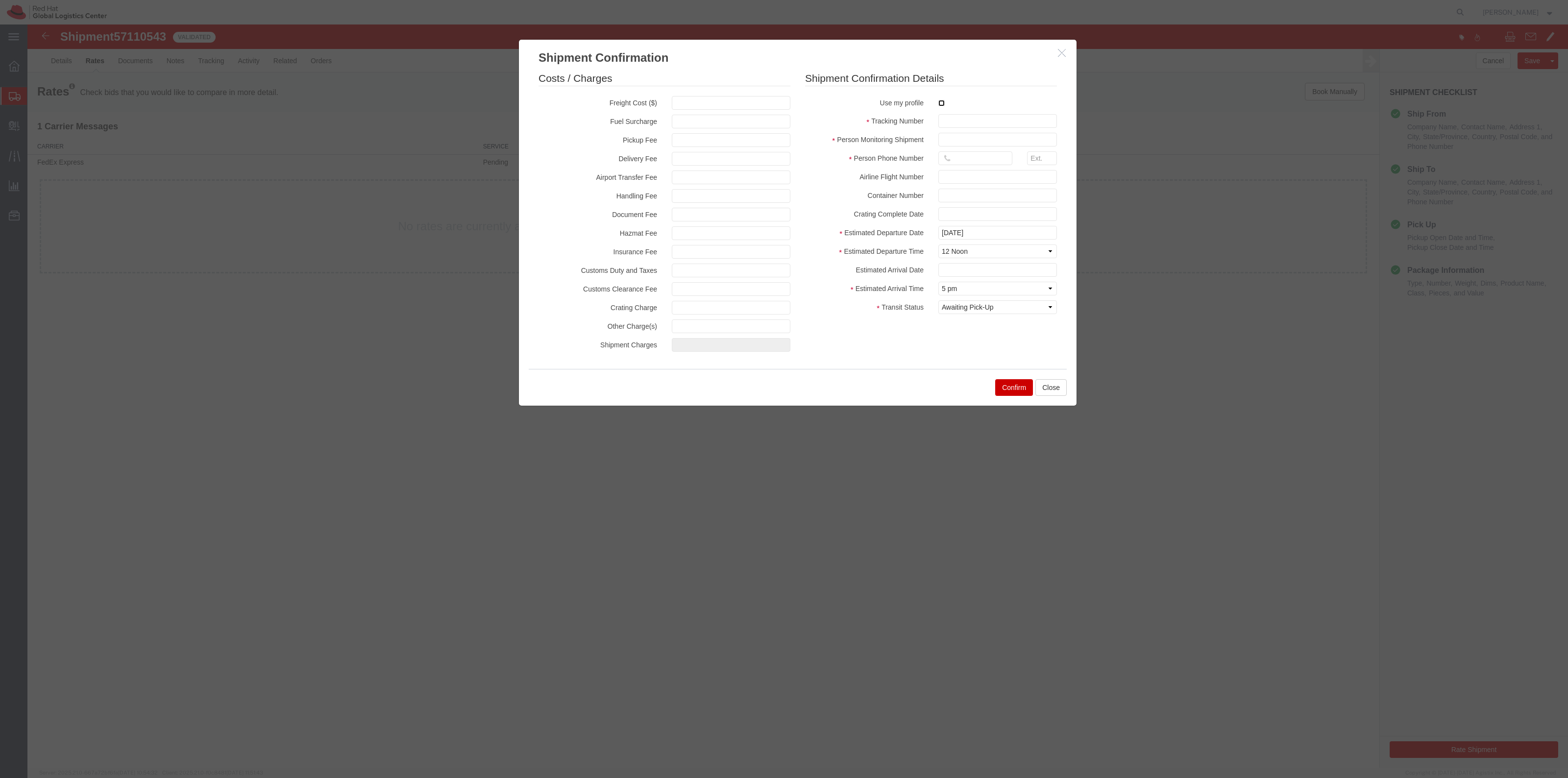
click at [941, 104] on input "checkbox" at bounding box center [942, 103] width 6 height 6
checkbox input "true"
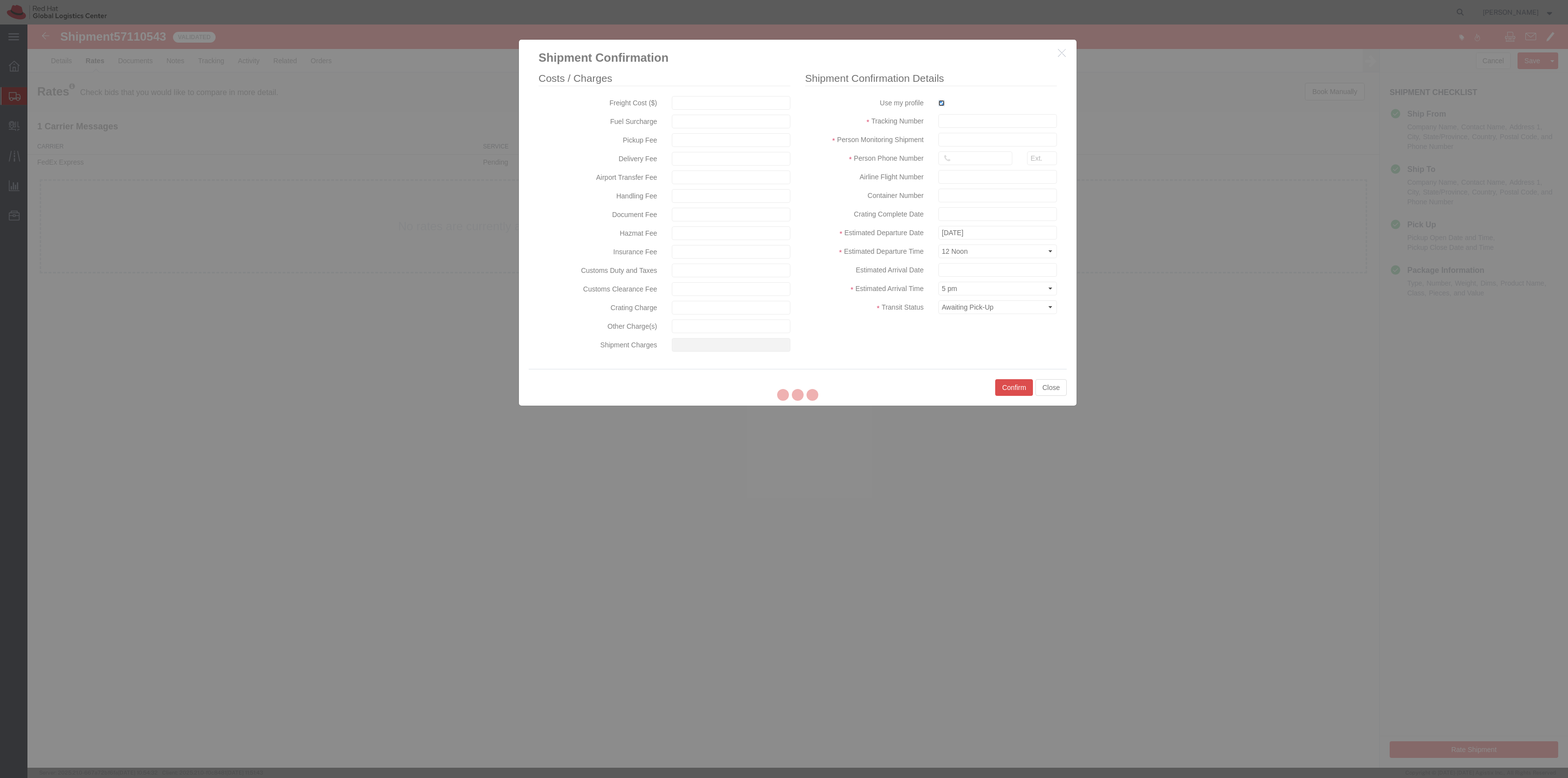
type input "[PERSON_NAME]"
type input "19198356701"
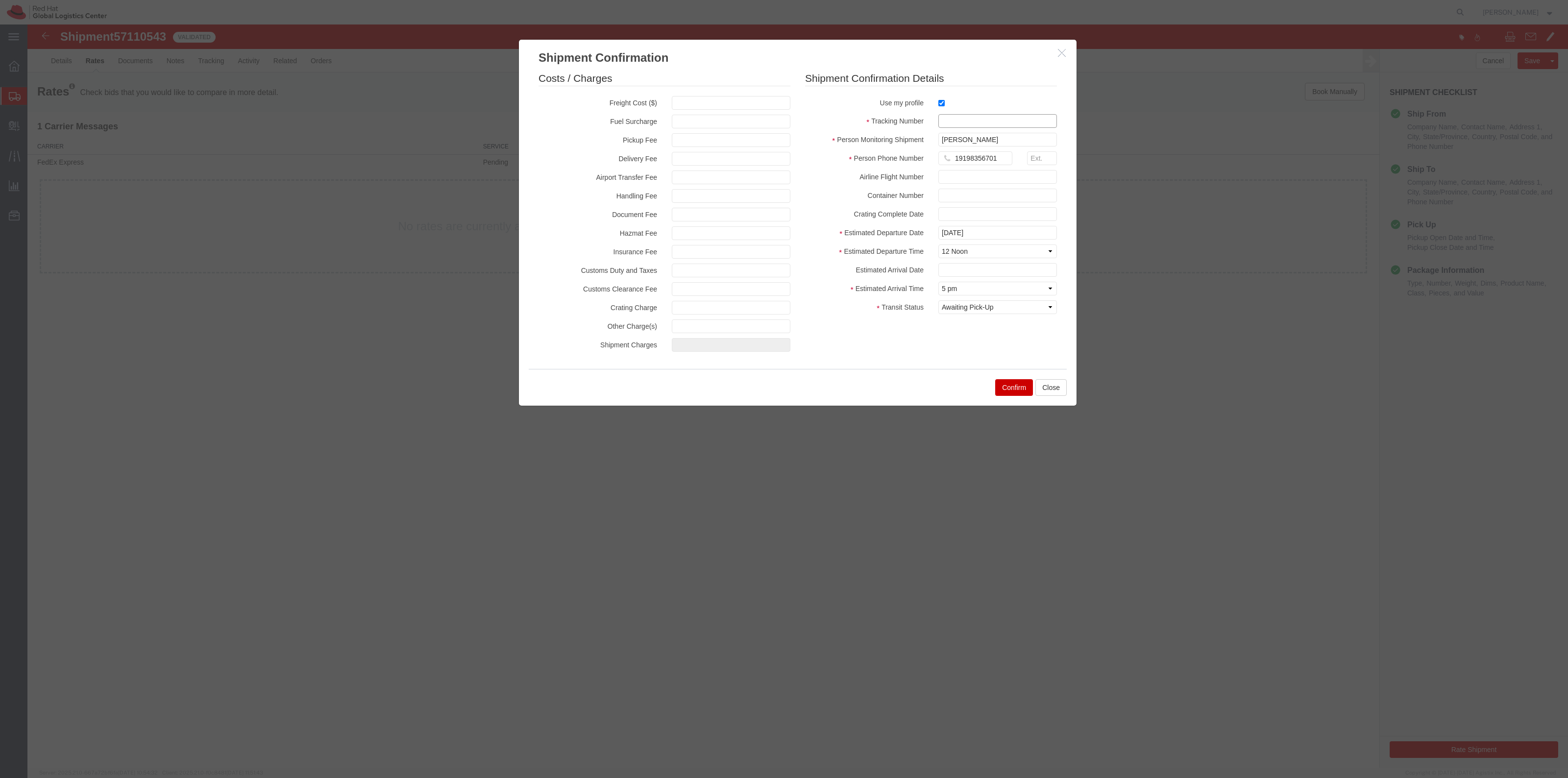
click at [961, 121] on input "text" at bounding box center [998, 121] width 119 height 14
paste input "801388029"
type input "801388029"
click at [1009, 310] on select "Select Arrival Notice Available Arrival Notice Imported Arrive at Delivery Loca…" at bounding box center [998, 307] width 119 height 14
select select "DELIVRED"
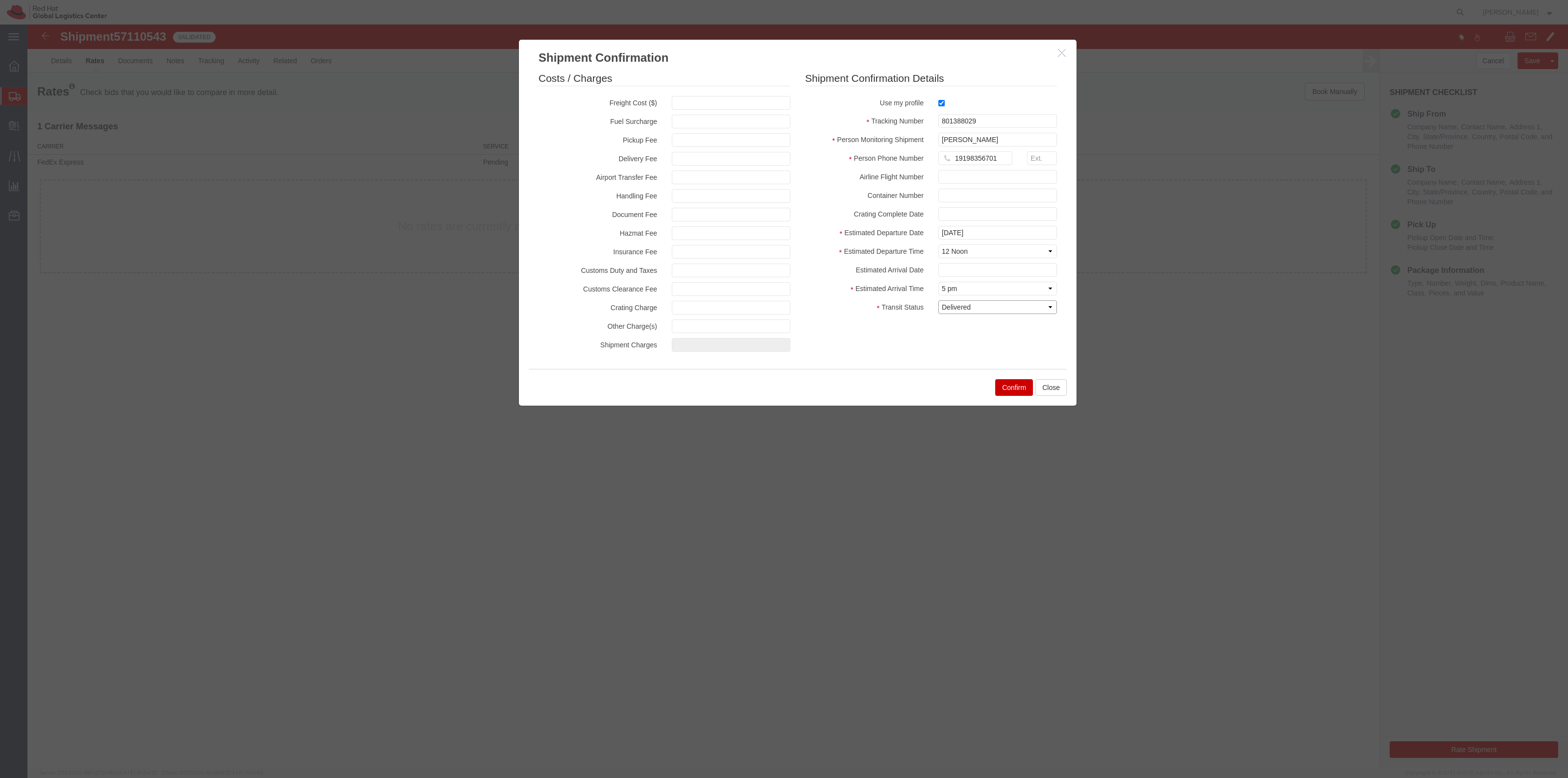
click at [939, 300] on select "Select Arrival Notice Available Arrival Notice Imported Arrive at Delivery Loca…" at bounding box center [998, 307] width 119 height 14
click at [1014, 385] on button "Confirm" at bounding box center [1014, 387] width 38 height 16
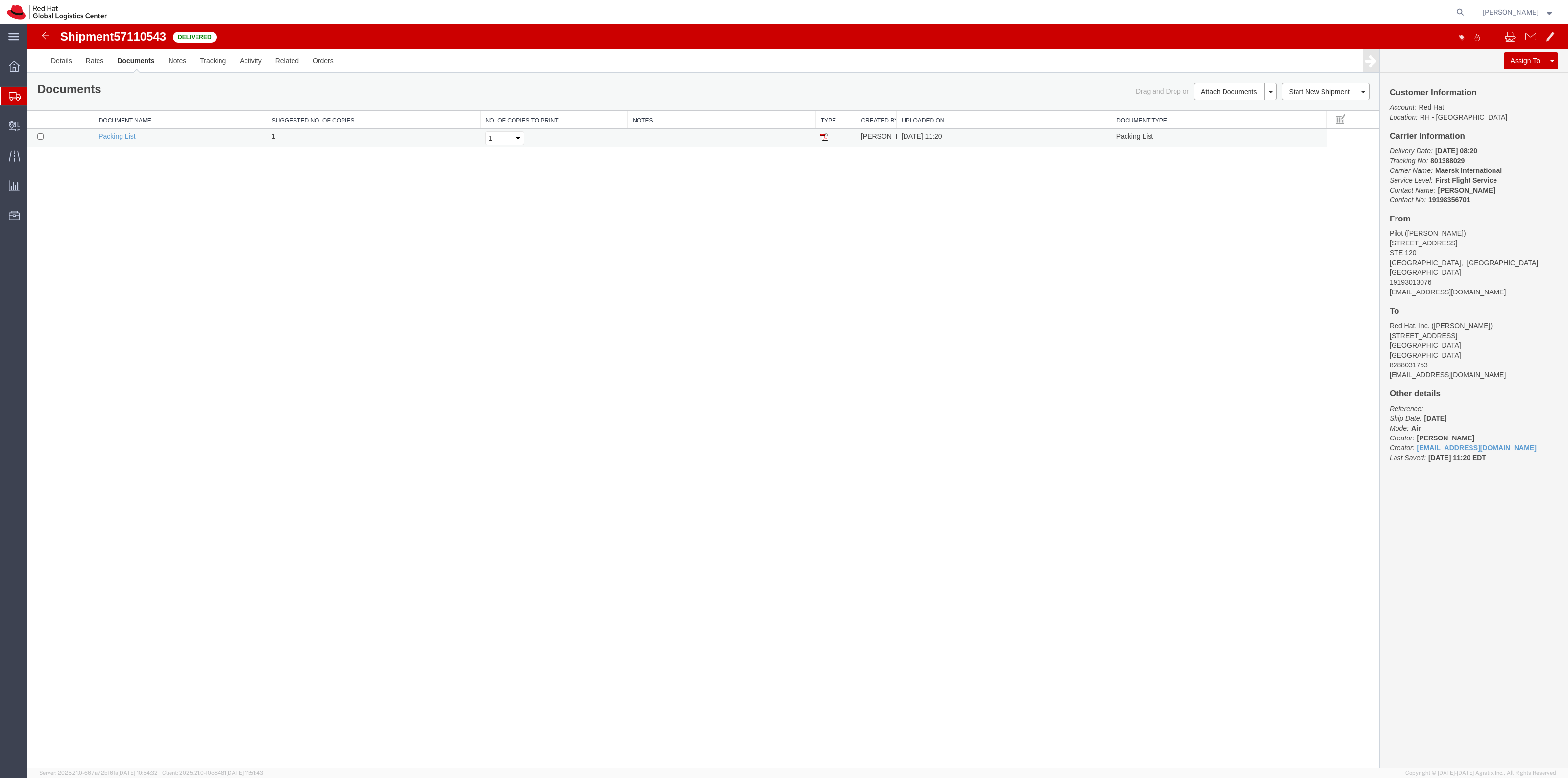
click at [825, 140] on img at bounding box center [824, 136] width 8 height 8
click at [0, 0] on span "Shipment Manager" at bounding box center [0, 0] width 0 height 0
